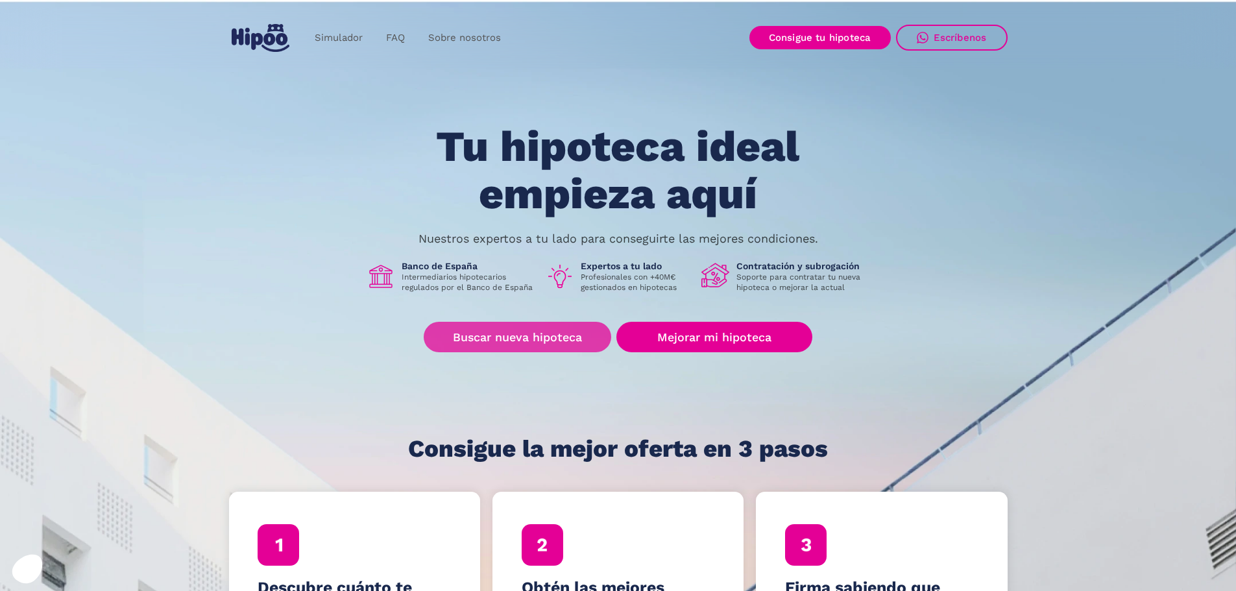
click at [545, 340] on link "Buscar nueva hipoteca" at bounding box center [518, 337] width 188 height 31
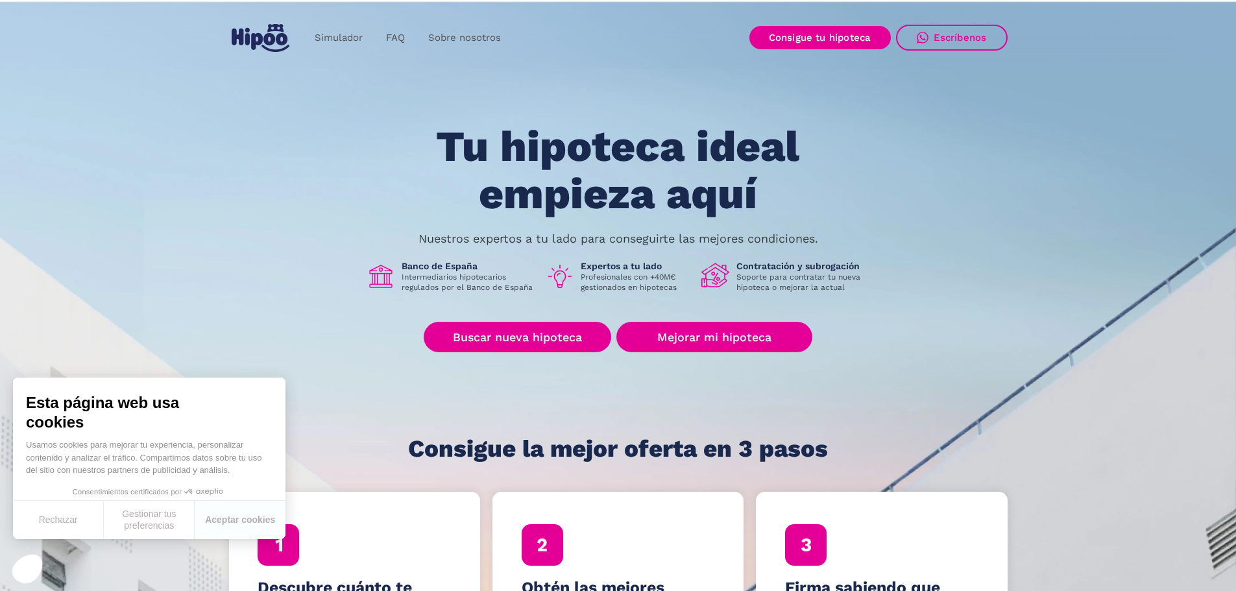
drag, startPoint x: 671, startPoint y: 194, endPoint x: 653, endPoint y: 203, distance: 20.3
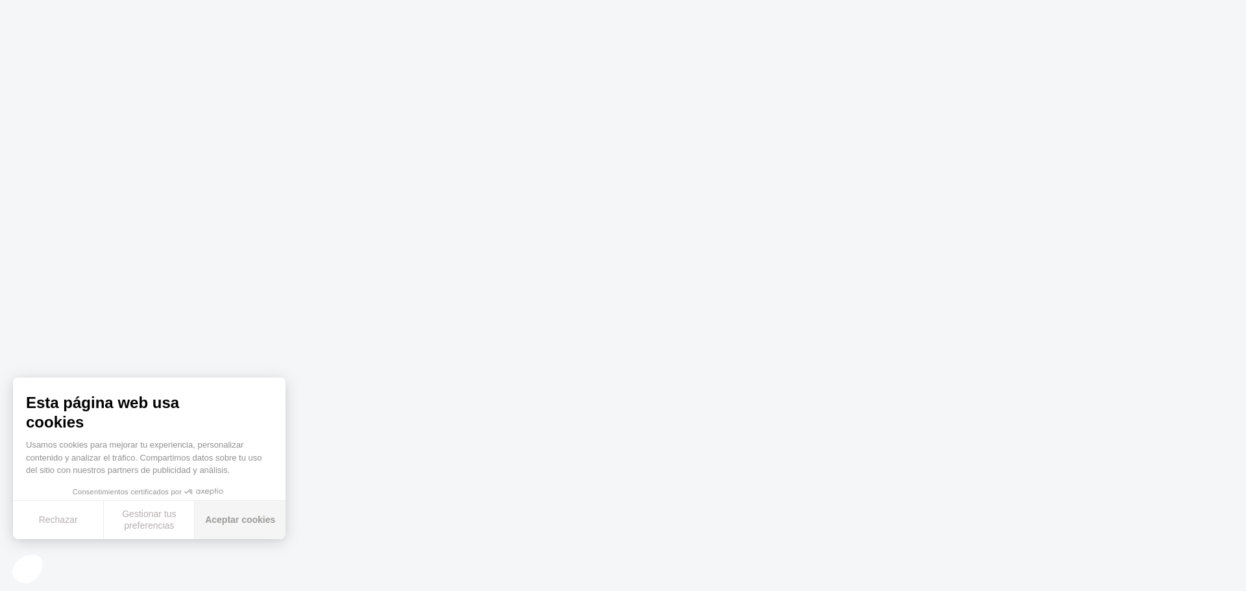
click at [214, 516] on button "Aceptar cookies" at bounding box center [240, 520] width 91 height 38
